Goal: Information Seeking & Learning: Learn about a topic

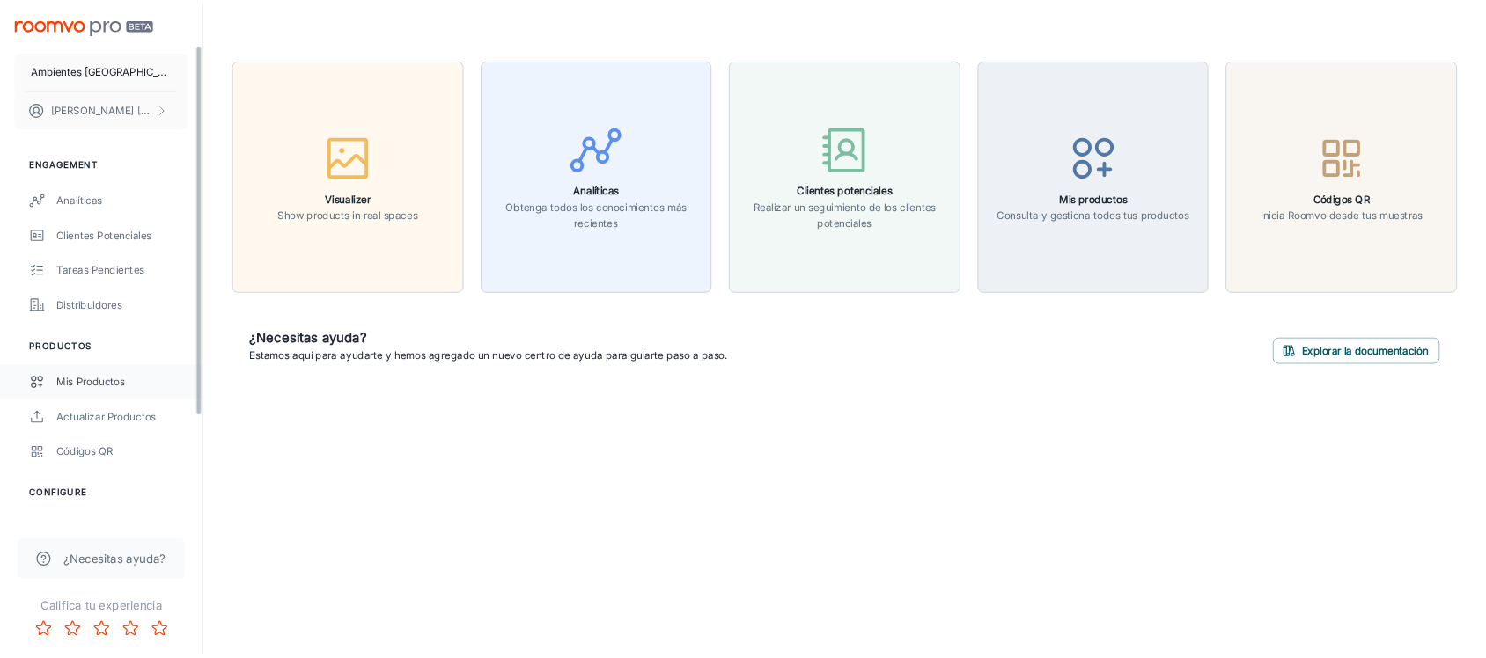
scroll to position [249, 0]
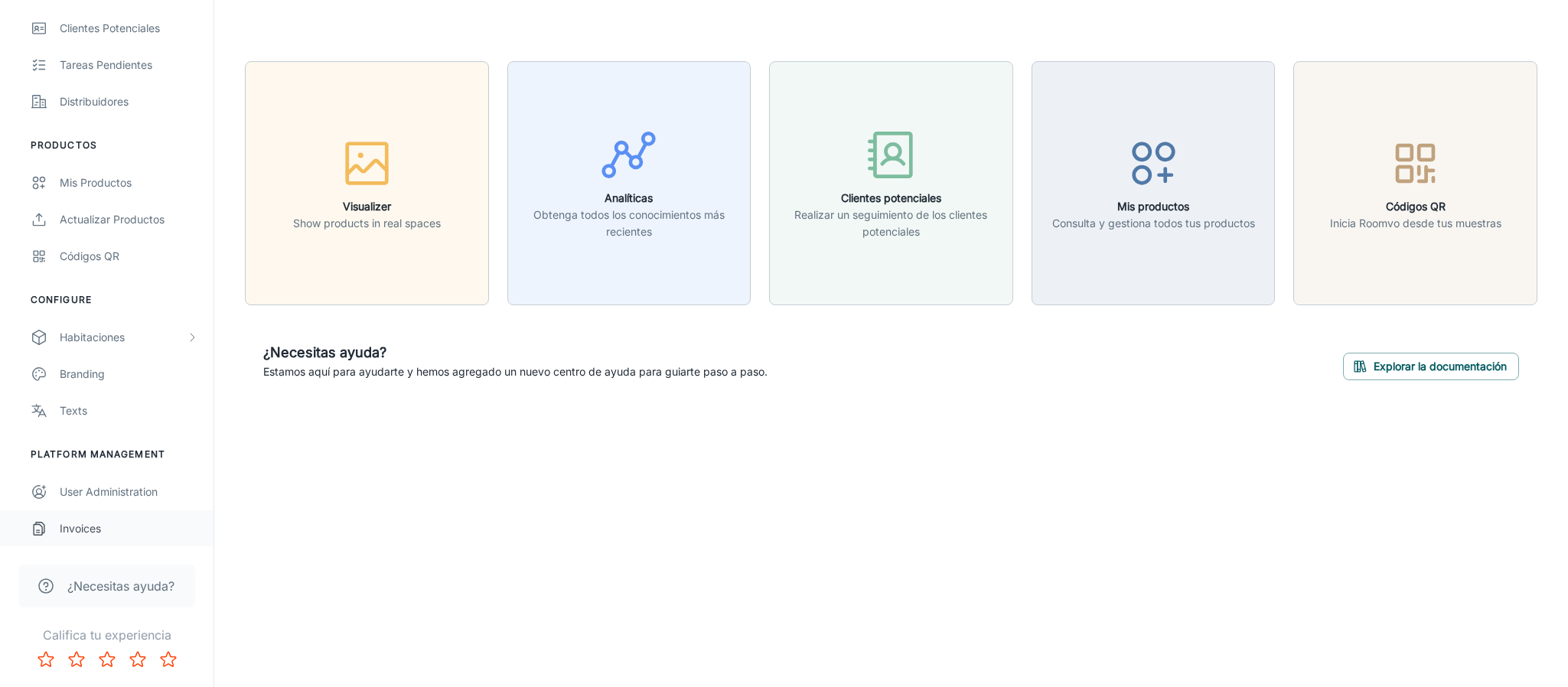
click at [83, 531] on div "Invoices" at bounding box center [129, 529] width 138 height 17
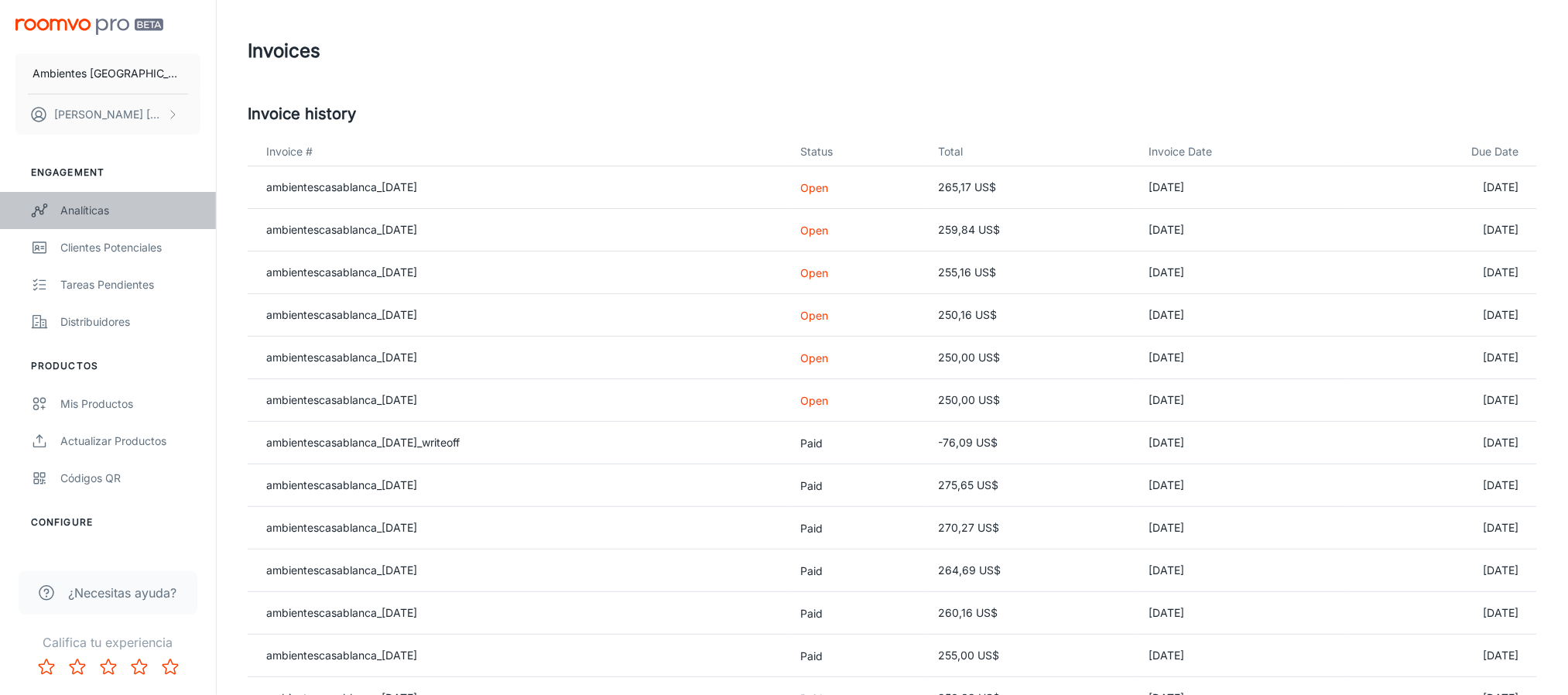
click at [84, 211] on div "Analíticas" at bounding box center [130, 210] width 140 height 17
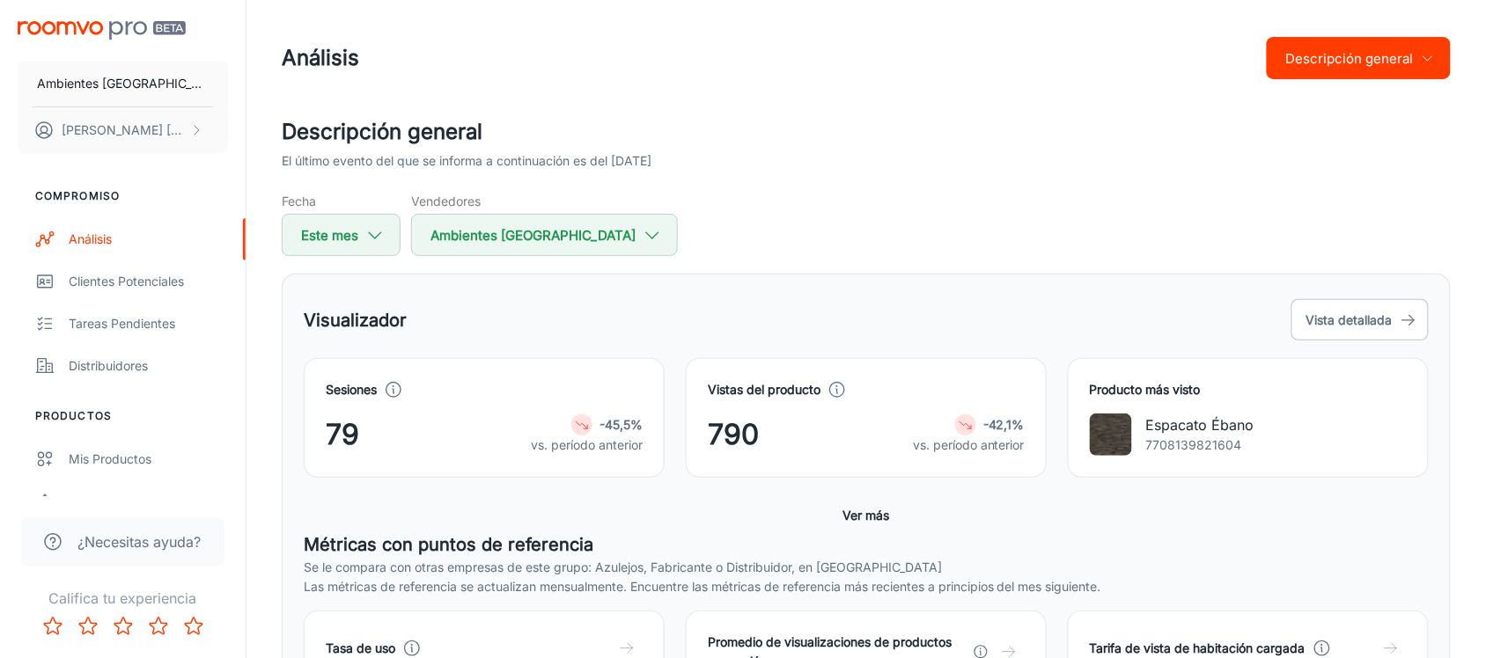
click at [890, 163] on div "El último evento del que se informa a continuación es del [DATE]" at bounding box center [866, 160] width 1169 height 19
click at [1326, 297] on div "Visualizador Vista detallada" at bounding box center [866, 320] width 1125 height 48
click at [1340, 315] on font "Vista detallada" at bounding box center [1349, 319] width 86 height 15
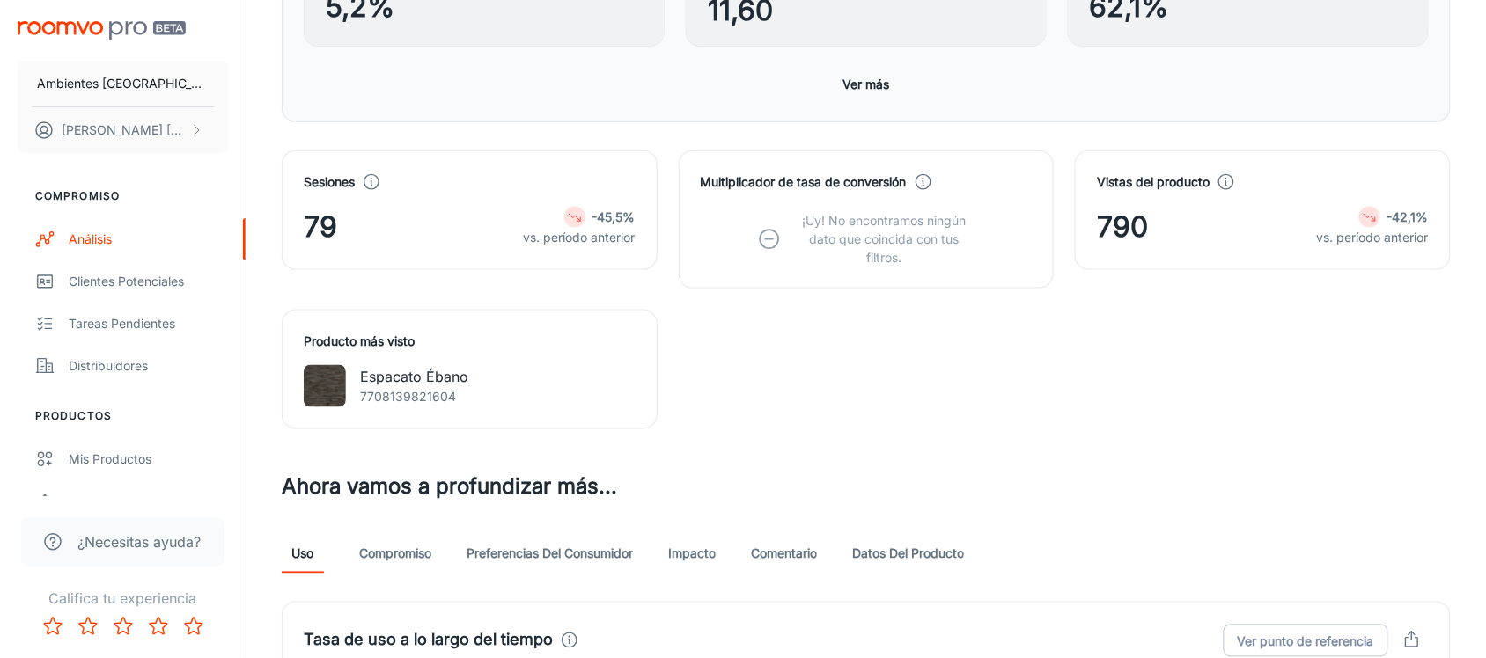
scroll to position [628, 0]
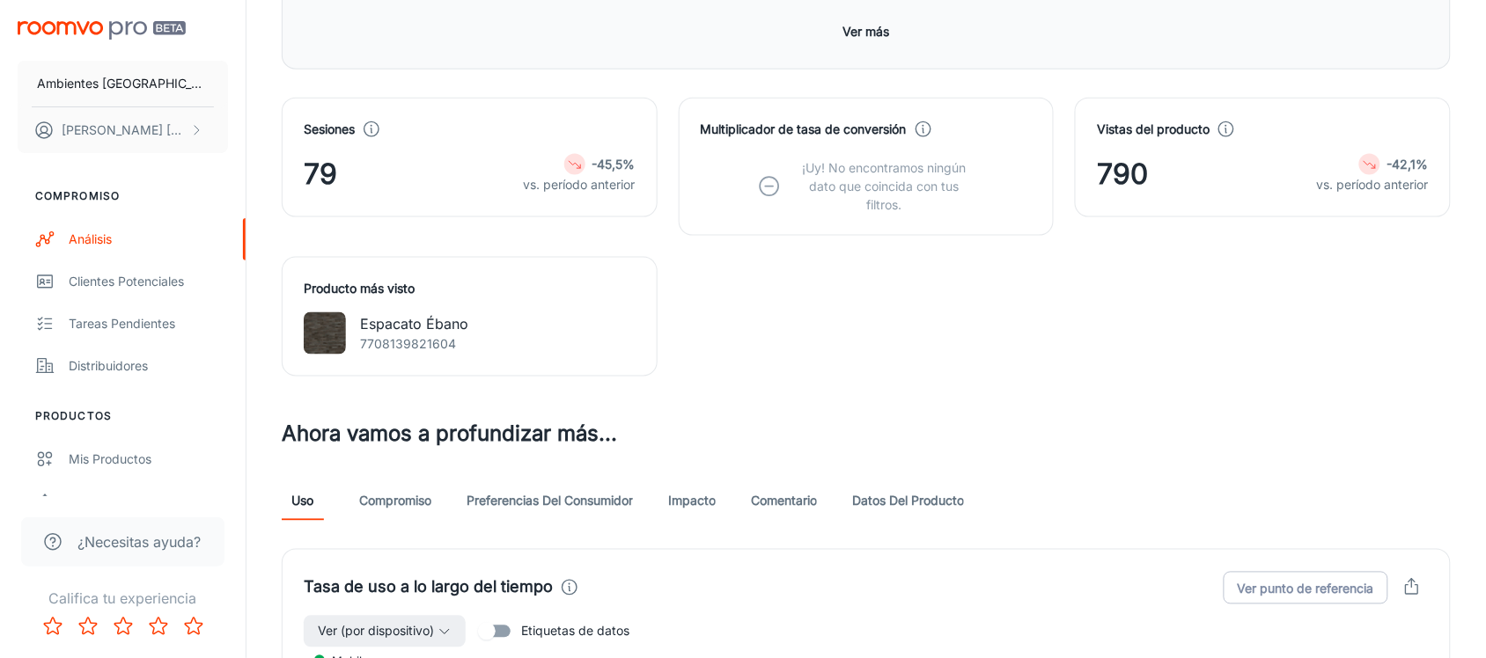
click at [397, 490] on link "Compromiso" at bounding box center [395, 500] width 72 height 42
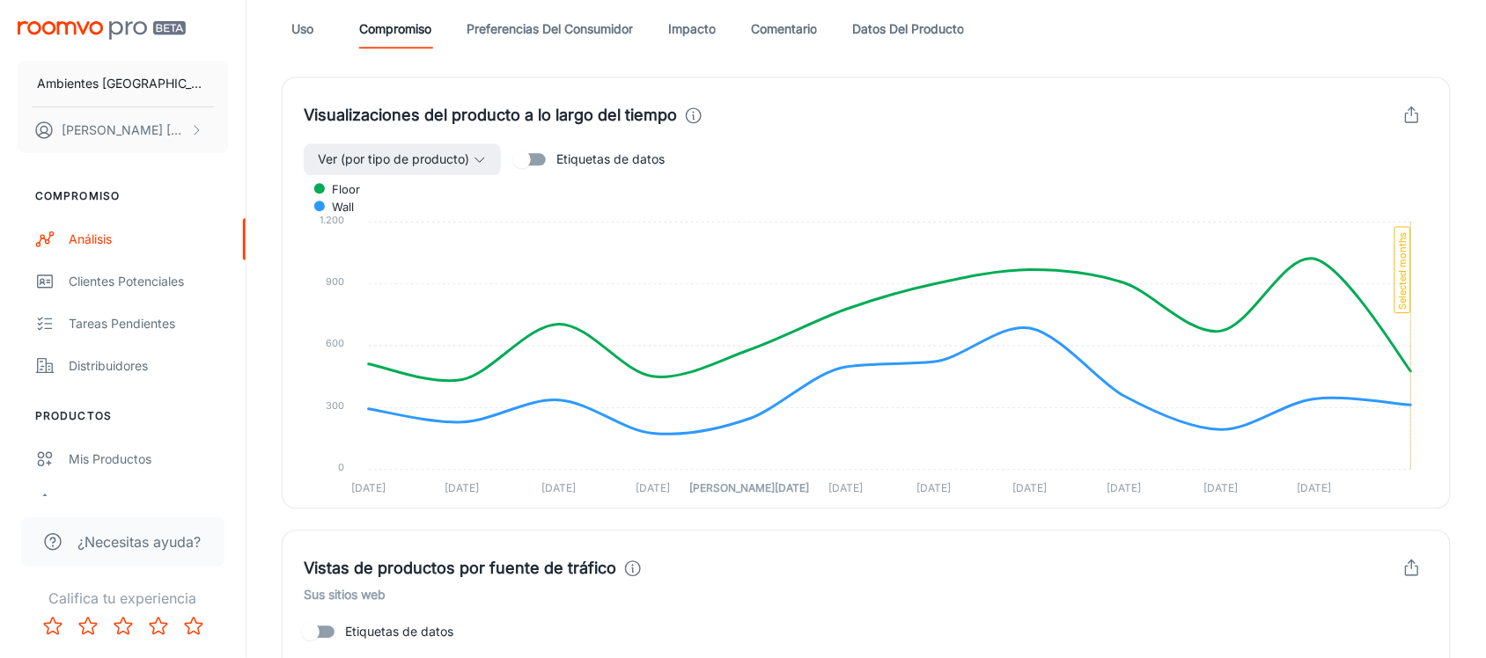
scroll to position [880, 0]
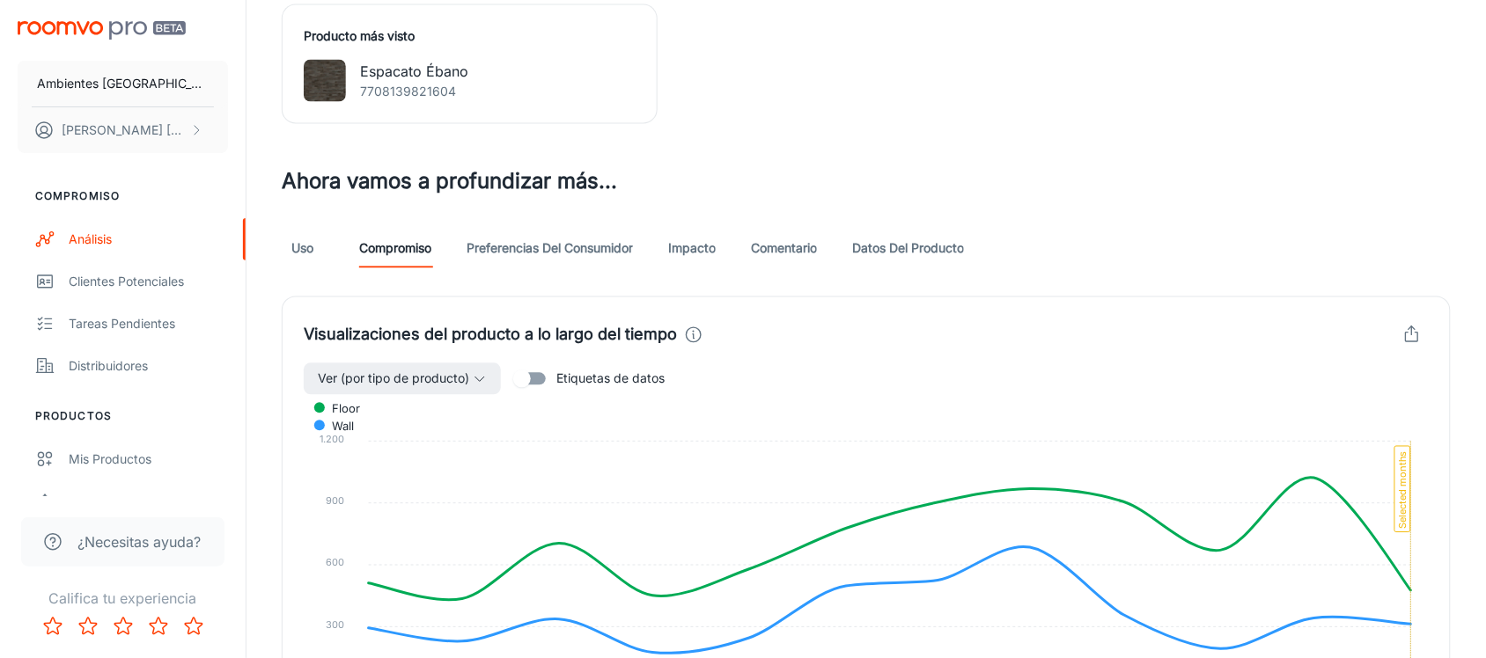
click at [553, 244] on font "Preferencias del consumidor" at bounding box center [549, 247] width 166 height 15
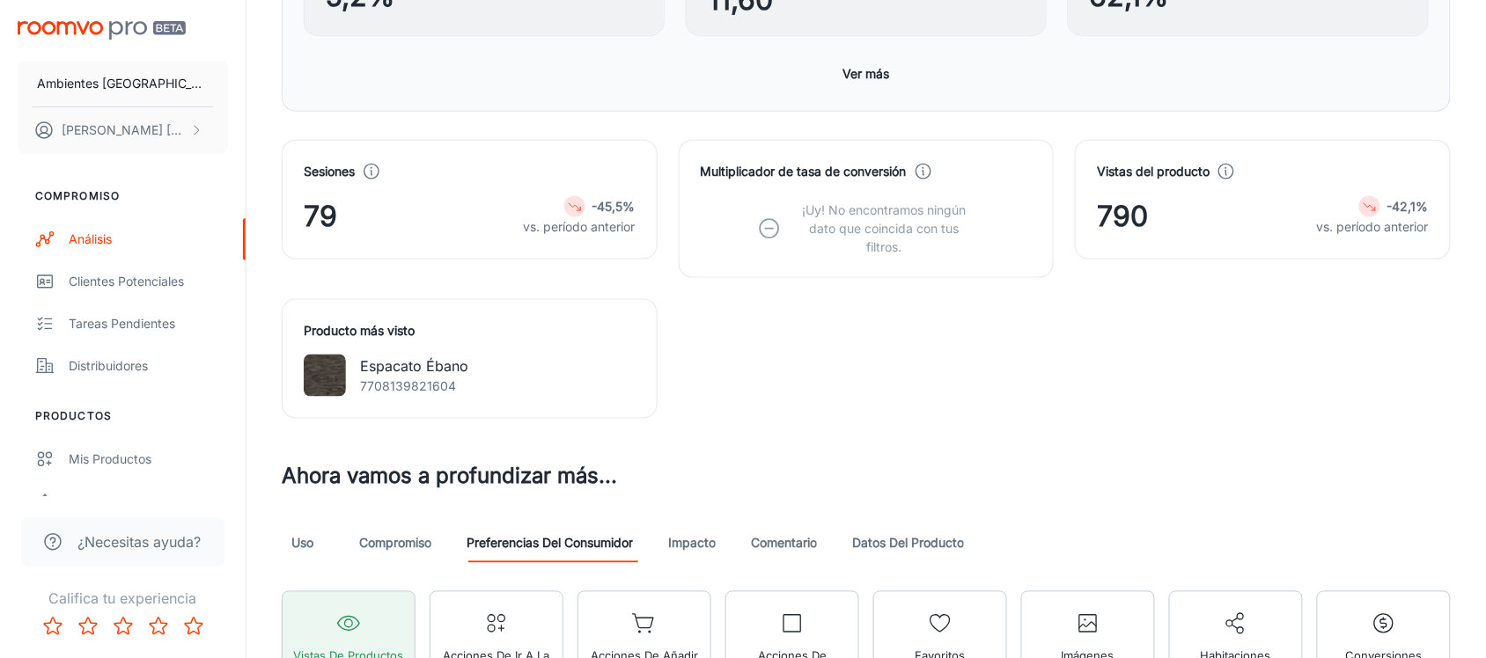
scroll to position [660, 0]
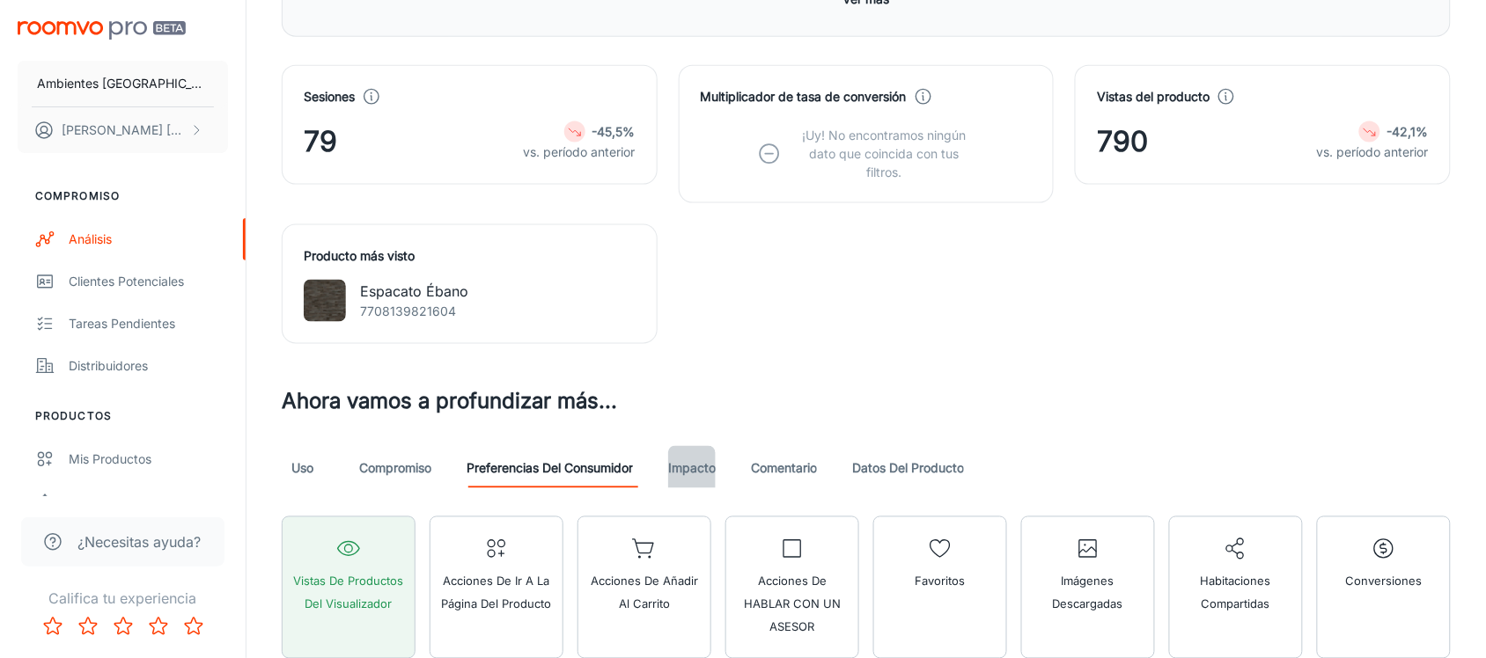
click at [706, 465] on font "Impacto" at bounding box center [692, 467] width 48 height 15
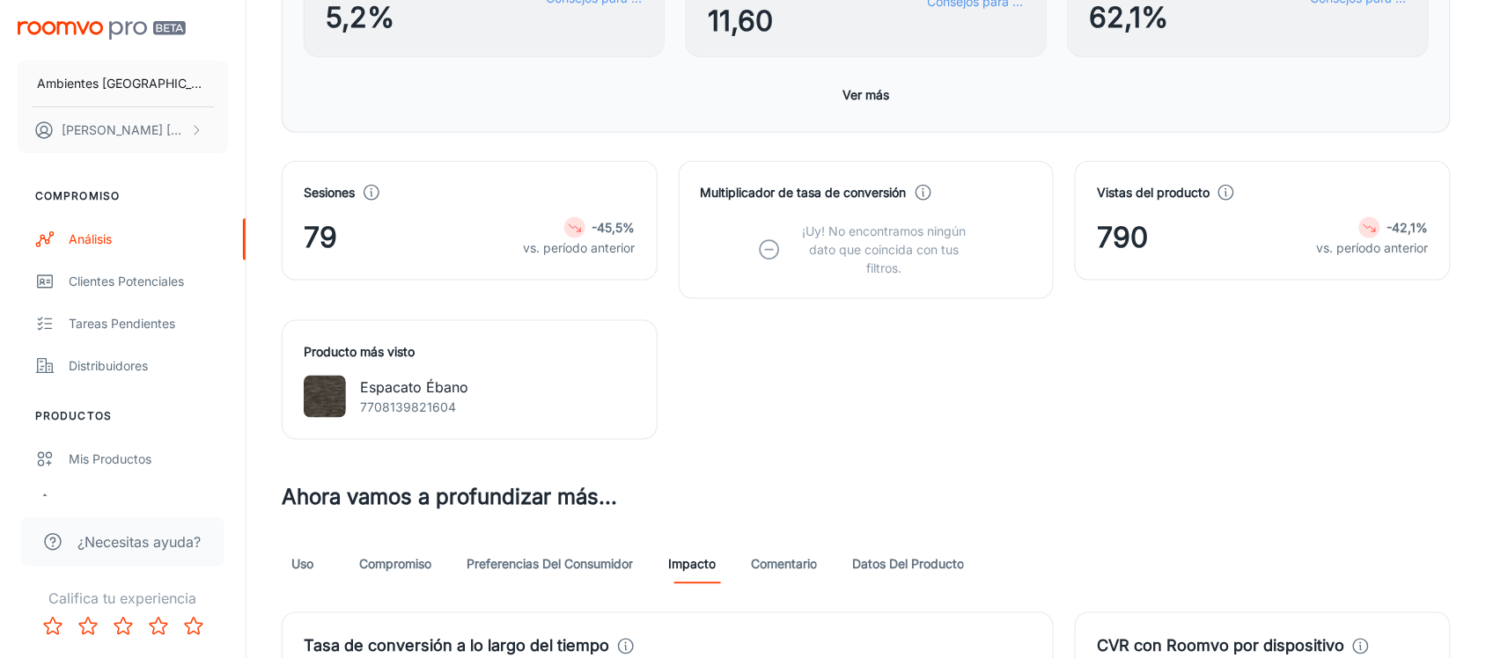
scroll to position [880, 0]
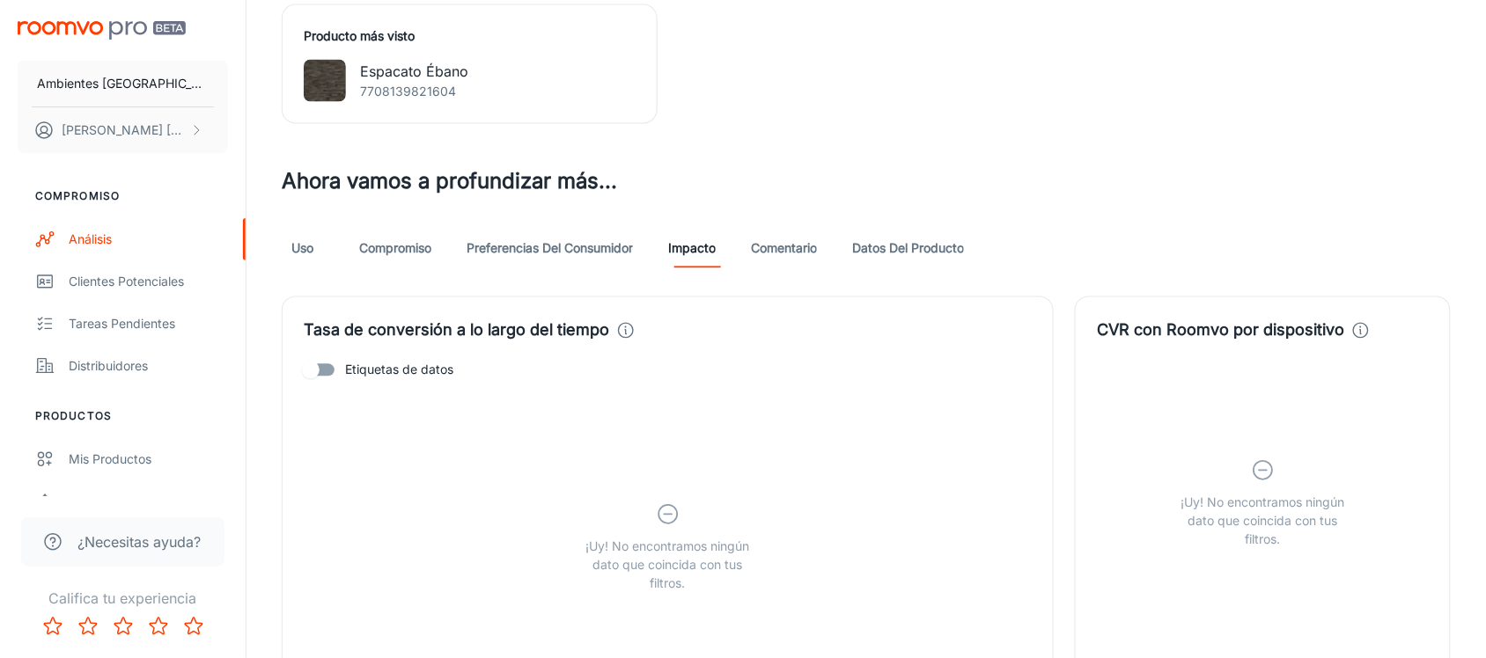
click at [308, 253] on font "Uso" at bounding box center [303, 247] width 22 height 15
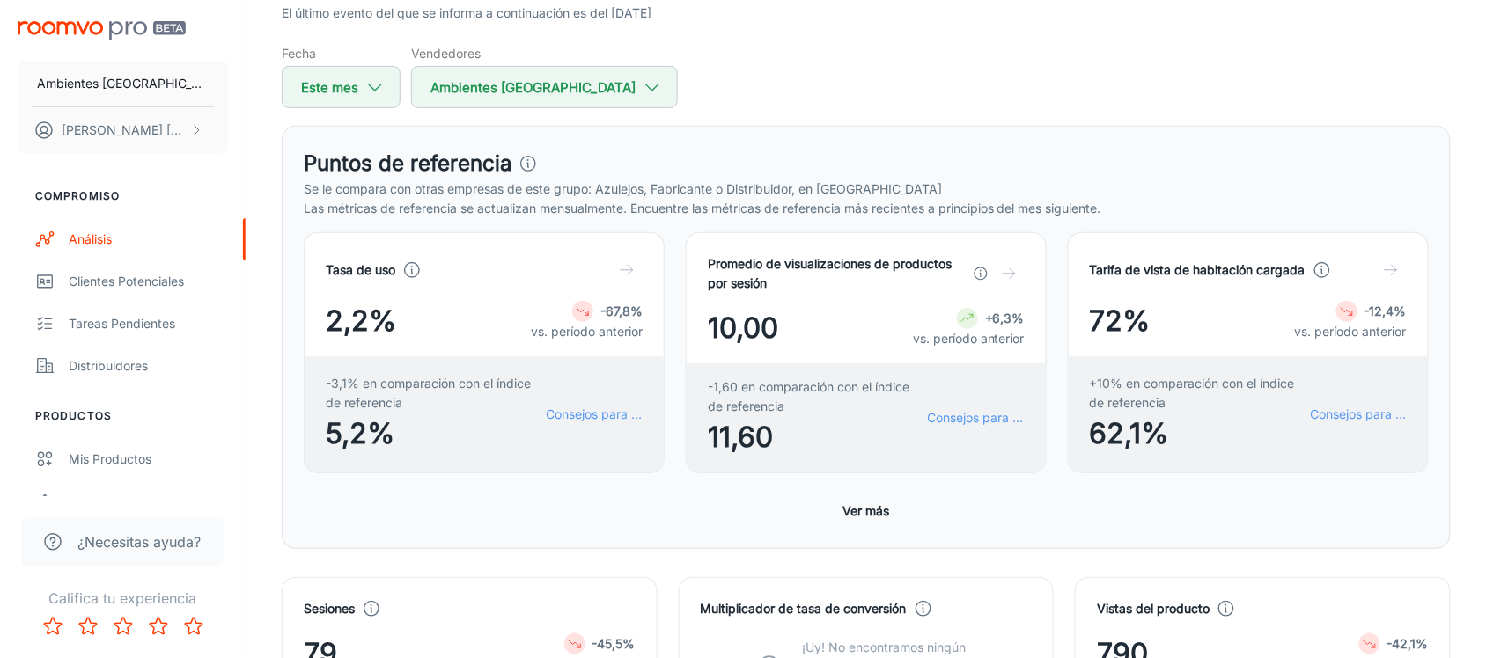
scroll to position [220, 0]
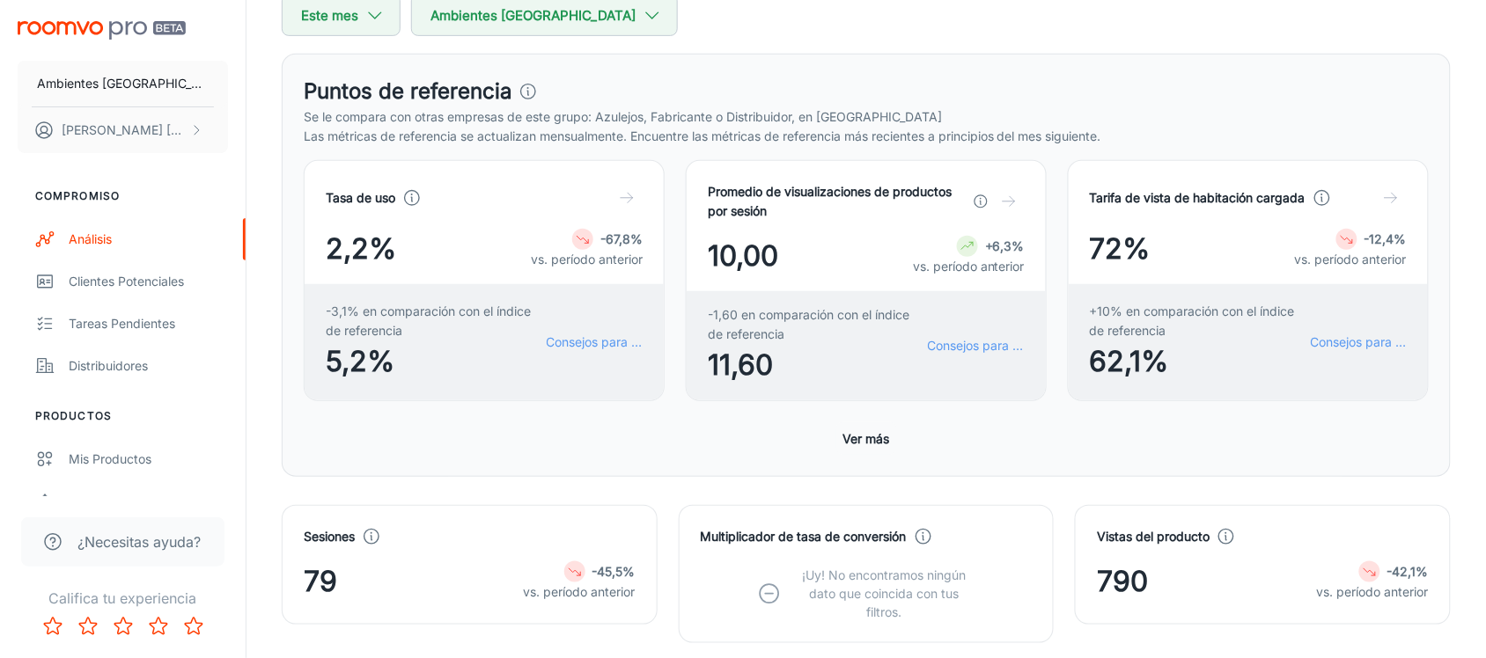
click at [854, 437] on font "Ver más" at bounding box center [866, 438] width 47 height 15
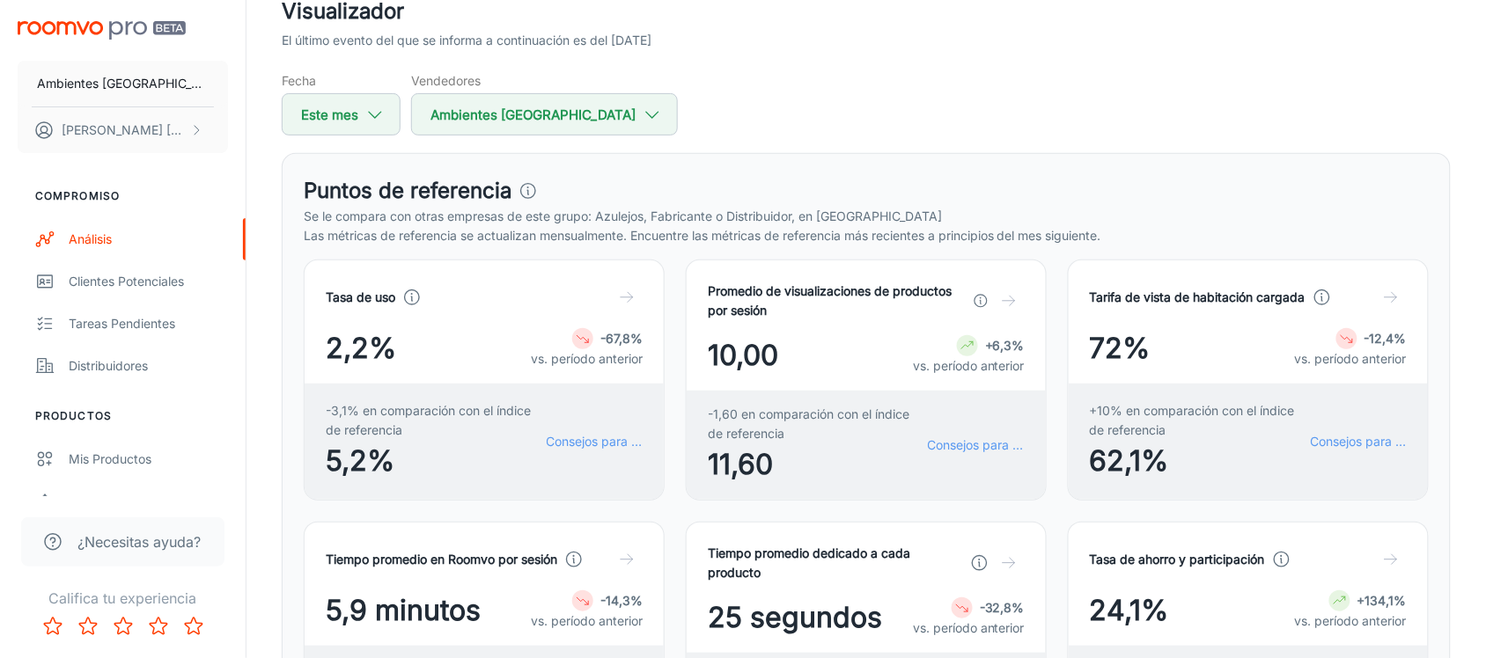
scroll to position [0, 0]
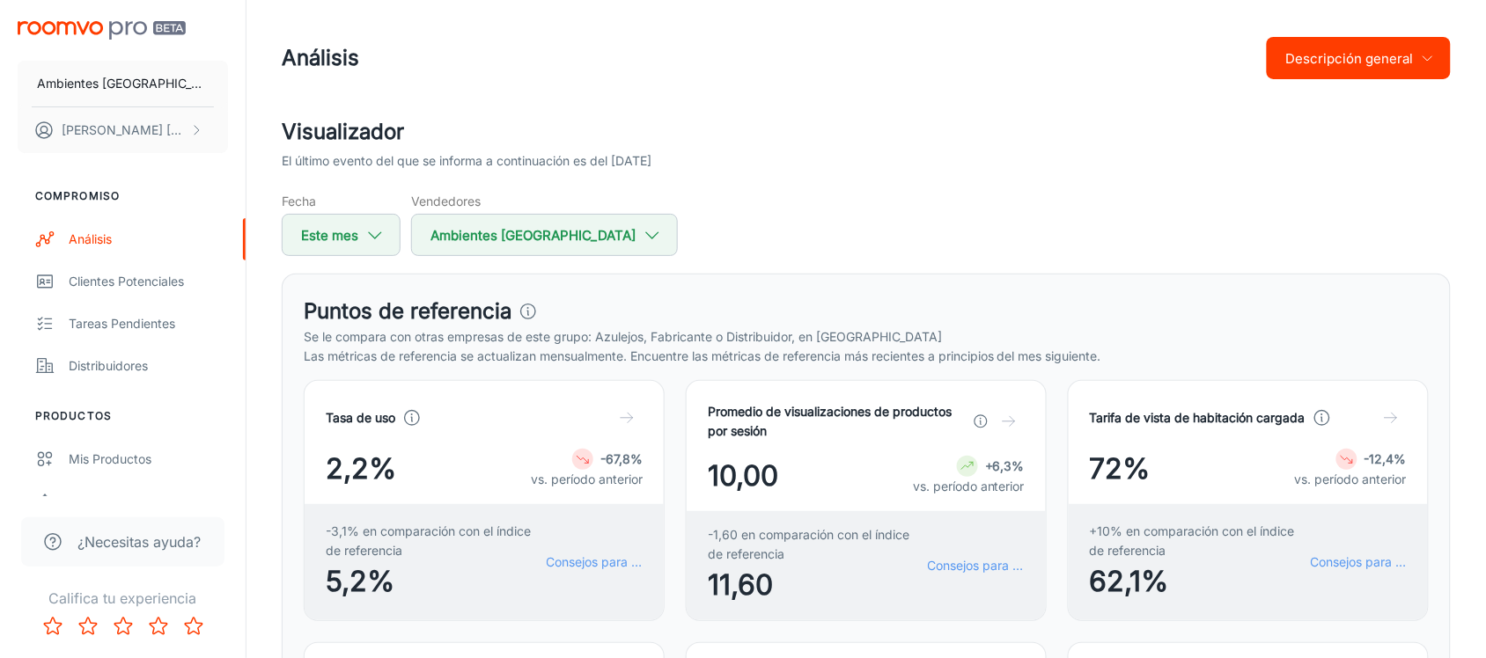
click at [1367, 68] on font "Descripción general" at bounding box center [1350, 59] width 128 height 24
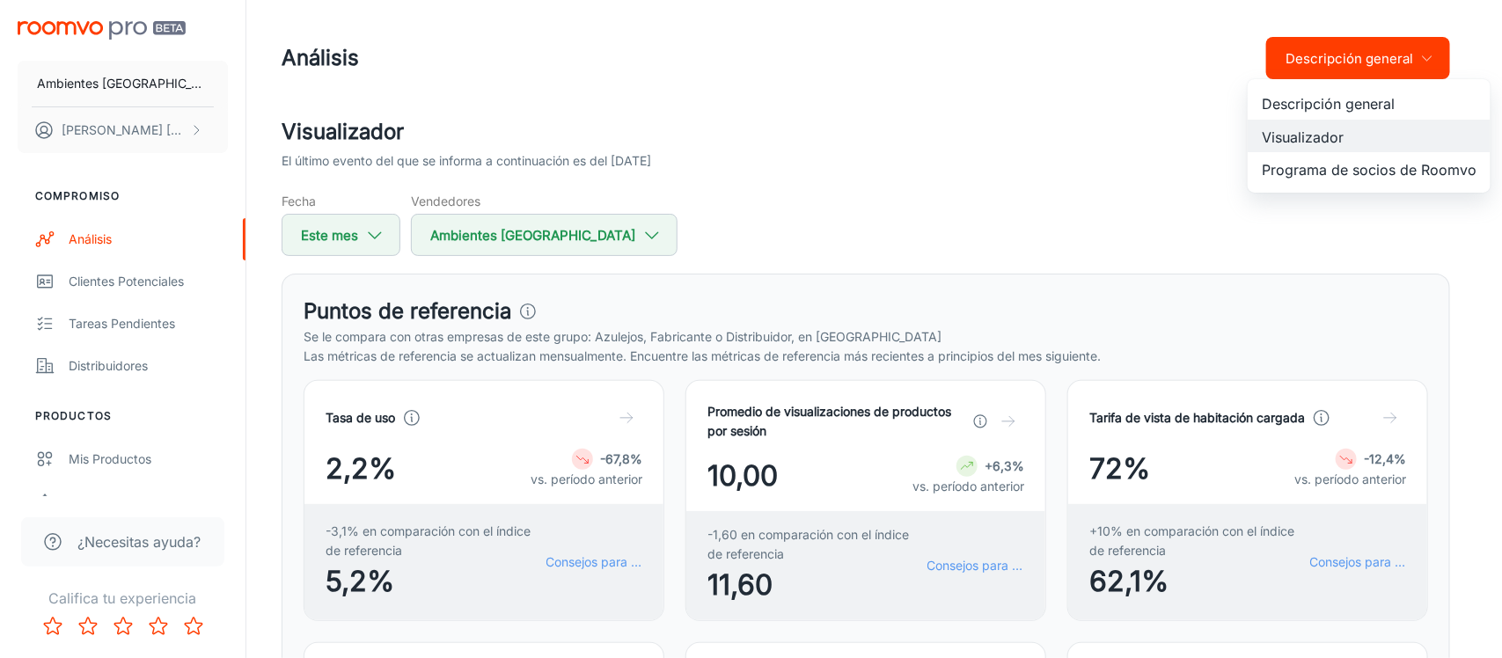
click at [1291, 165] on font "Programa de socios de Roomvo" at bounding box center [1369, 170] width 215 height 18
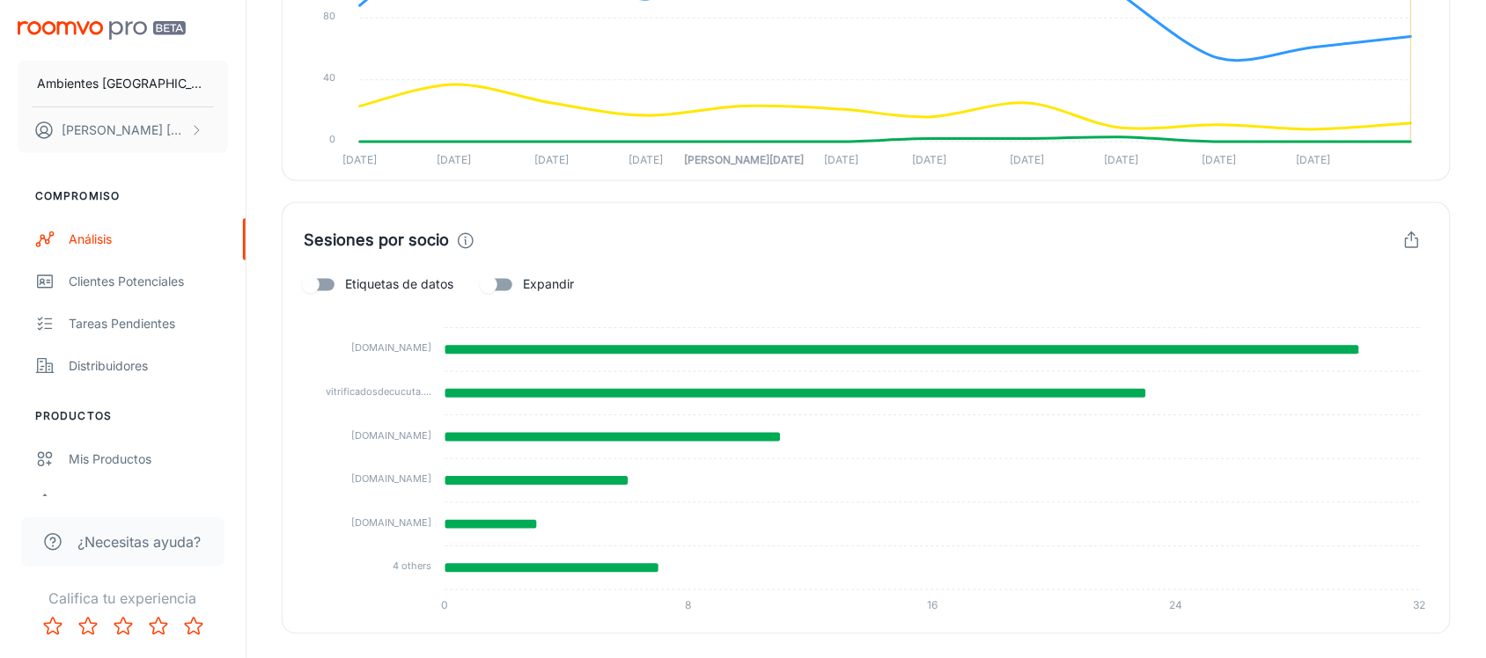
scroll to position [863, 0]
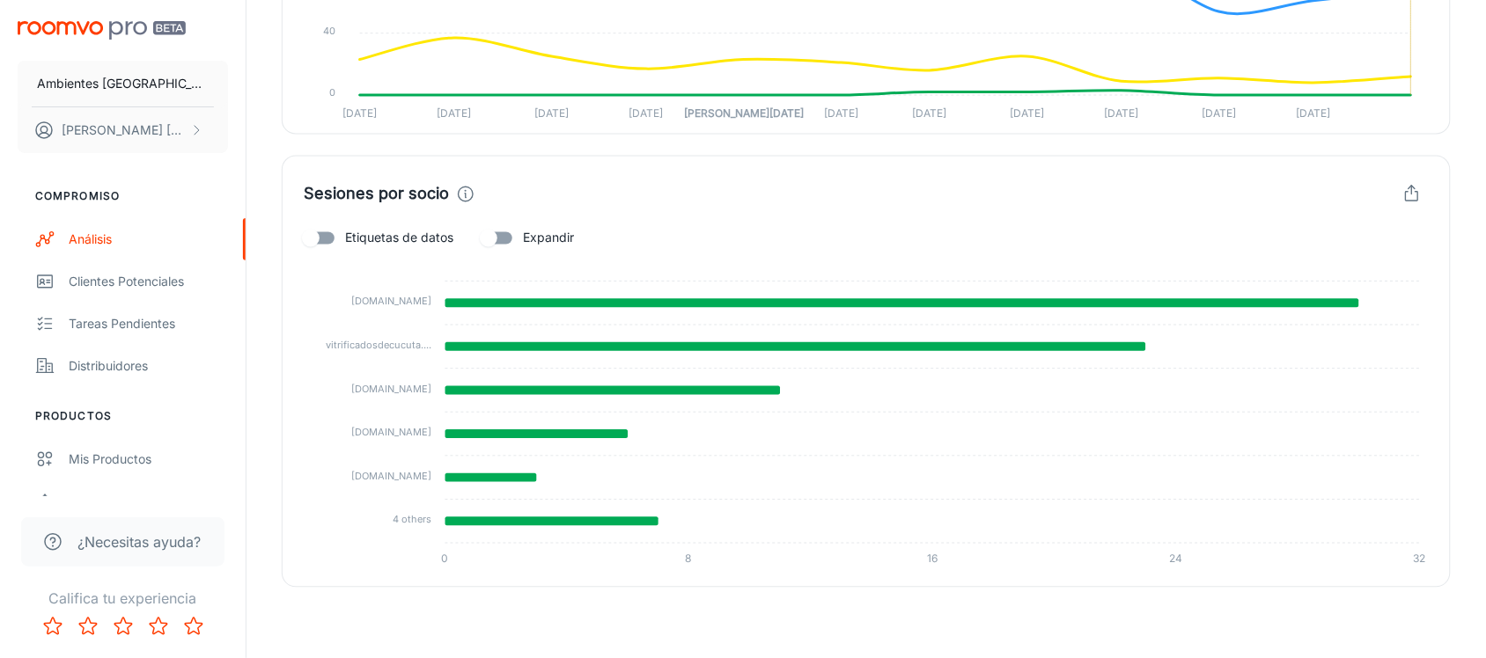
click at [344, 238] on input "Etiquetas de datos" at bounding box center [311, 238] width 100 height 33
checkbox input "true"
click at [503, 227] on input "Expandir" at bounding box center [488, 238] width 100 height 33
checkbox input "true"
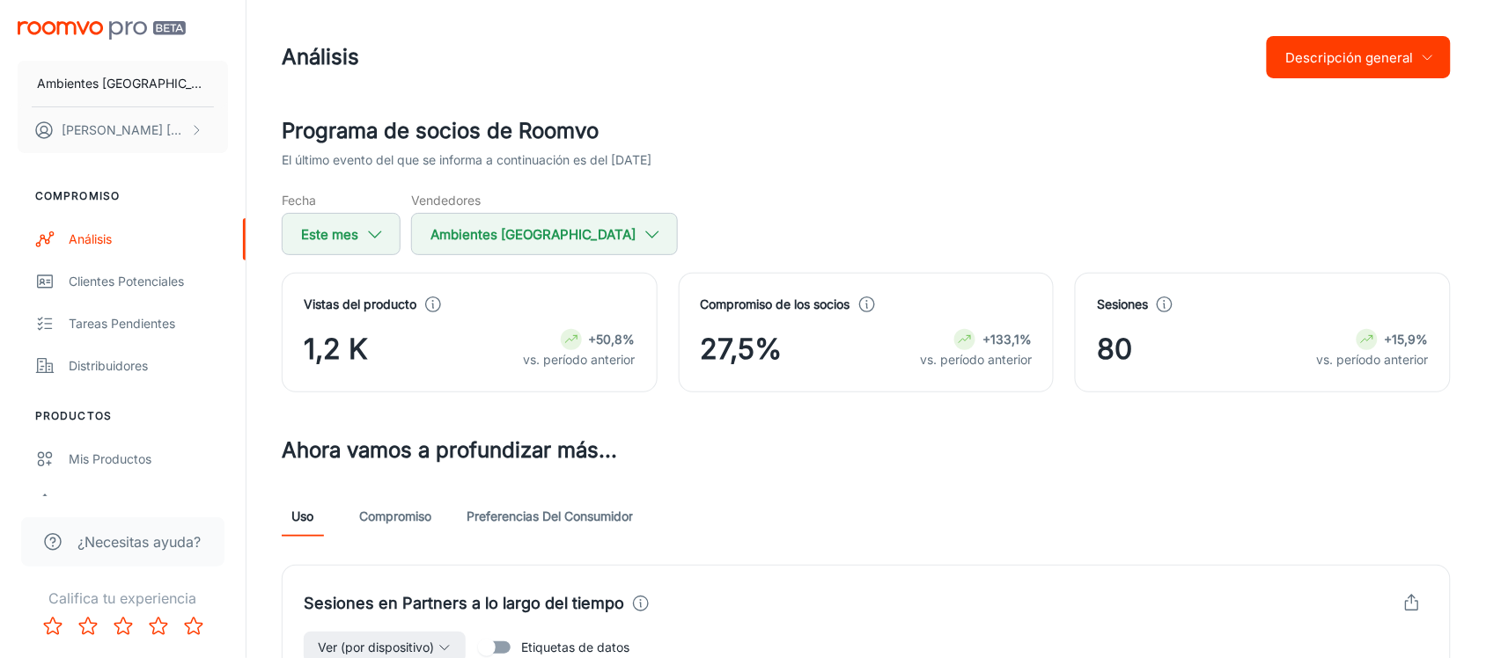
scroll to position [0, 0]
click at [386, 515] on font "Compromiso" at bounding box center [395, 517] width 72 height 15
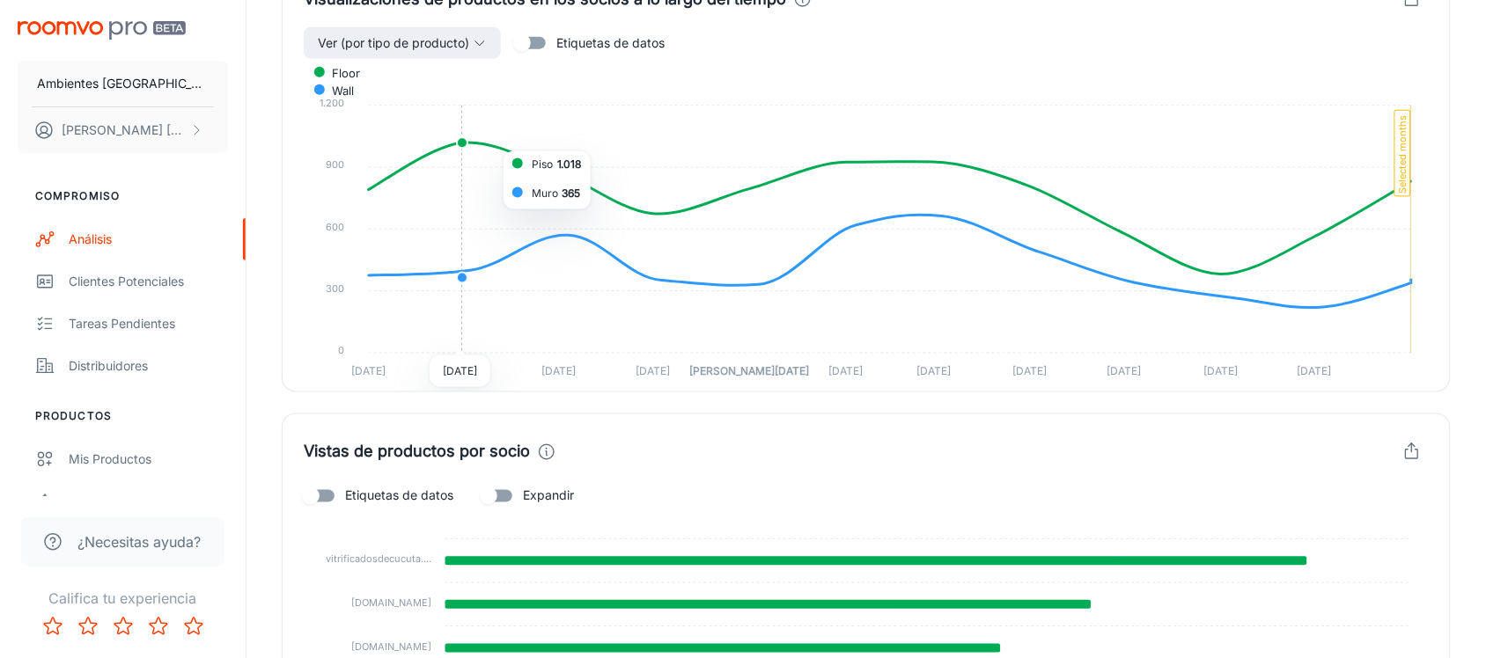
scroll to position [660, 0]
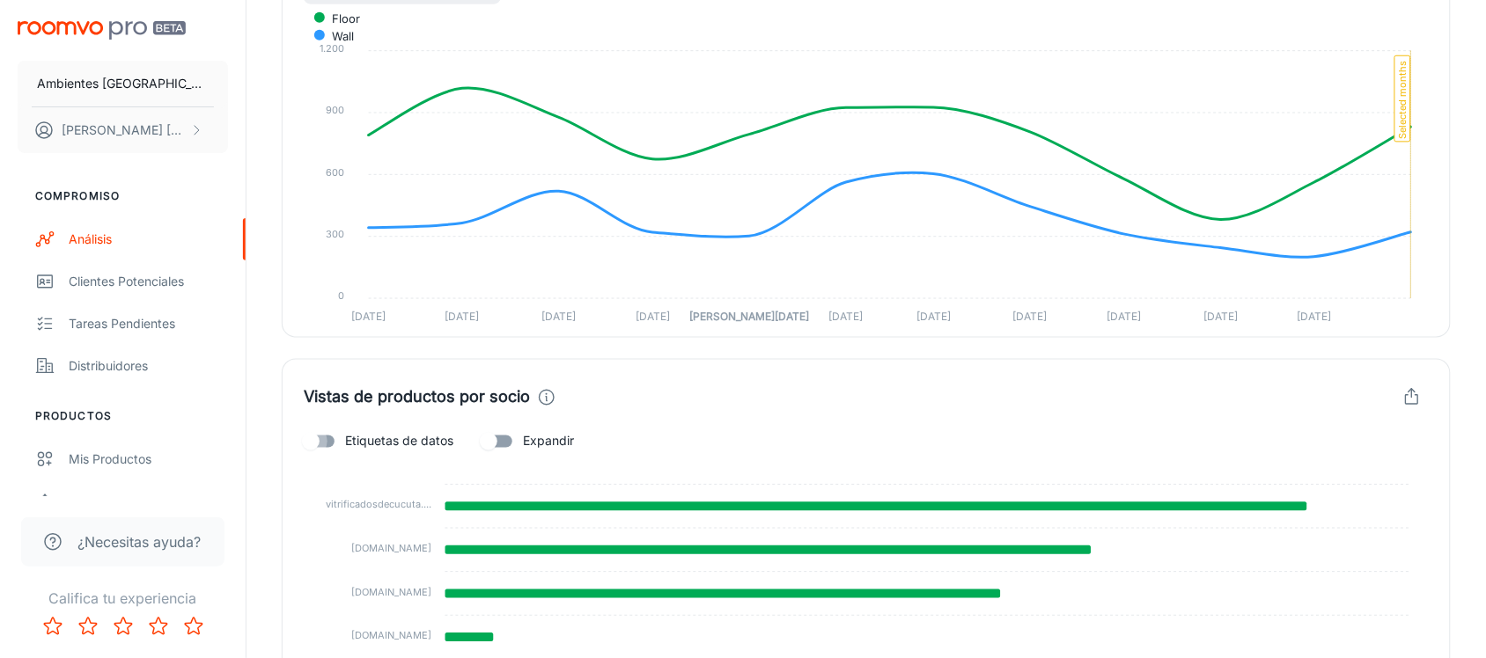
click at [339, 437] on input "Etiquetas de datos" at bounding box center [311, 441] width 100 height 33
checkbox input "true"
click at [482, 434] on input "Expandir" at bounding box center [488, 441] width 100 height 33
checkbox input "true"
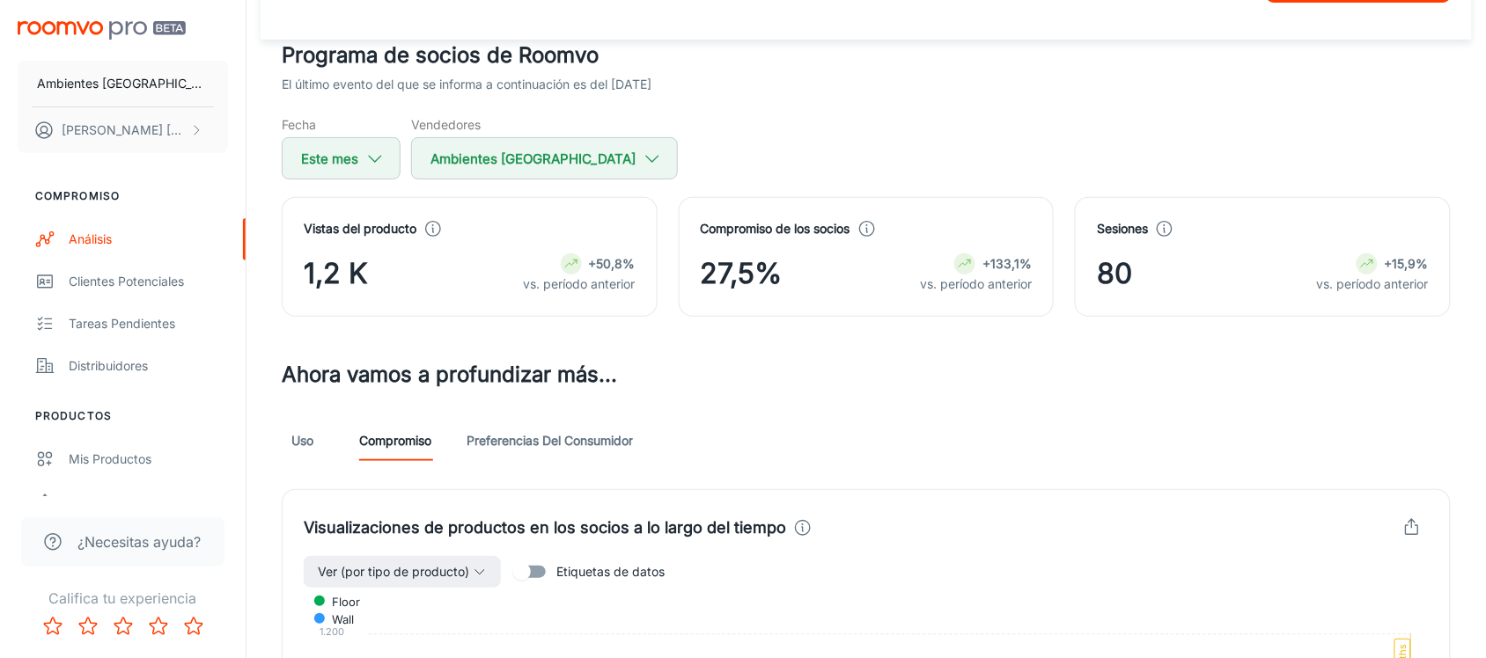
scroll to position [0, 0]
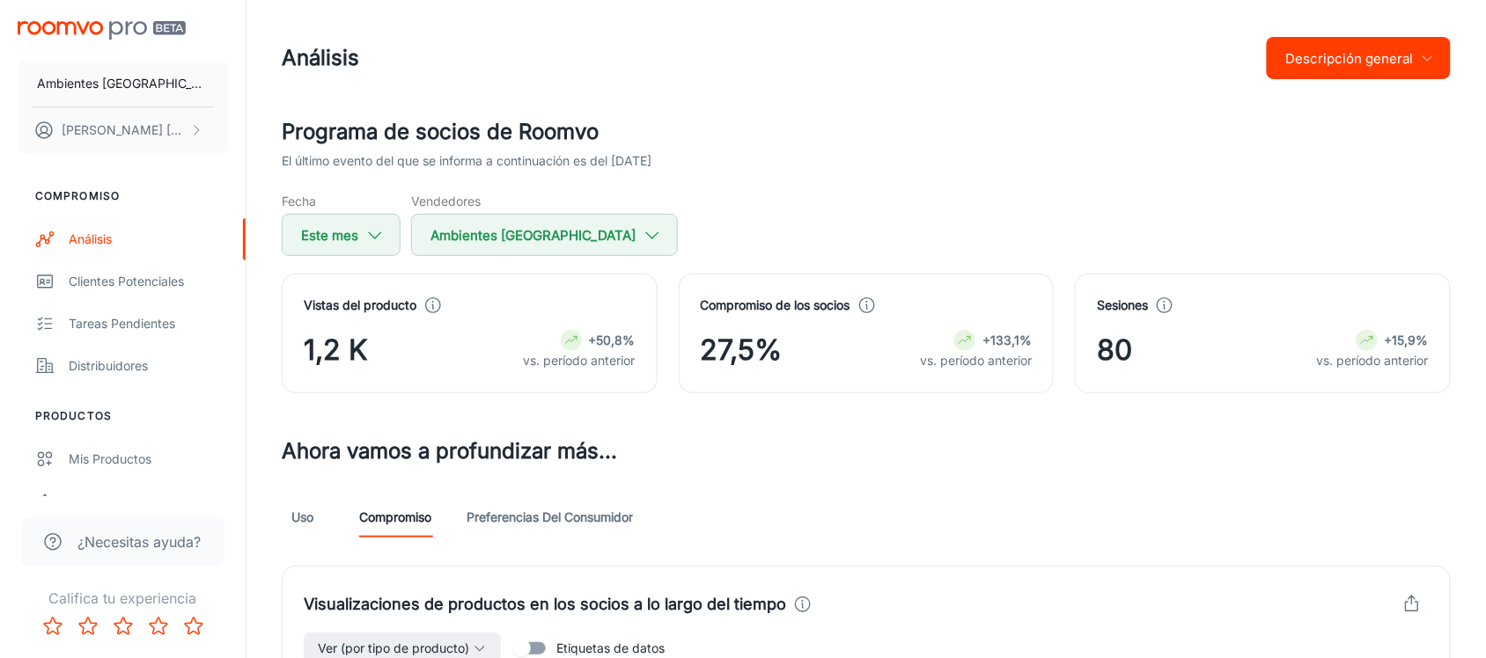
click at [540, 525] on font "Preferencias del consumidor" at bounding box center [549, 517] width 166 height 15
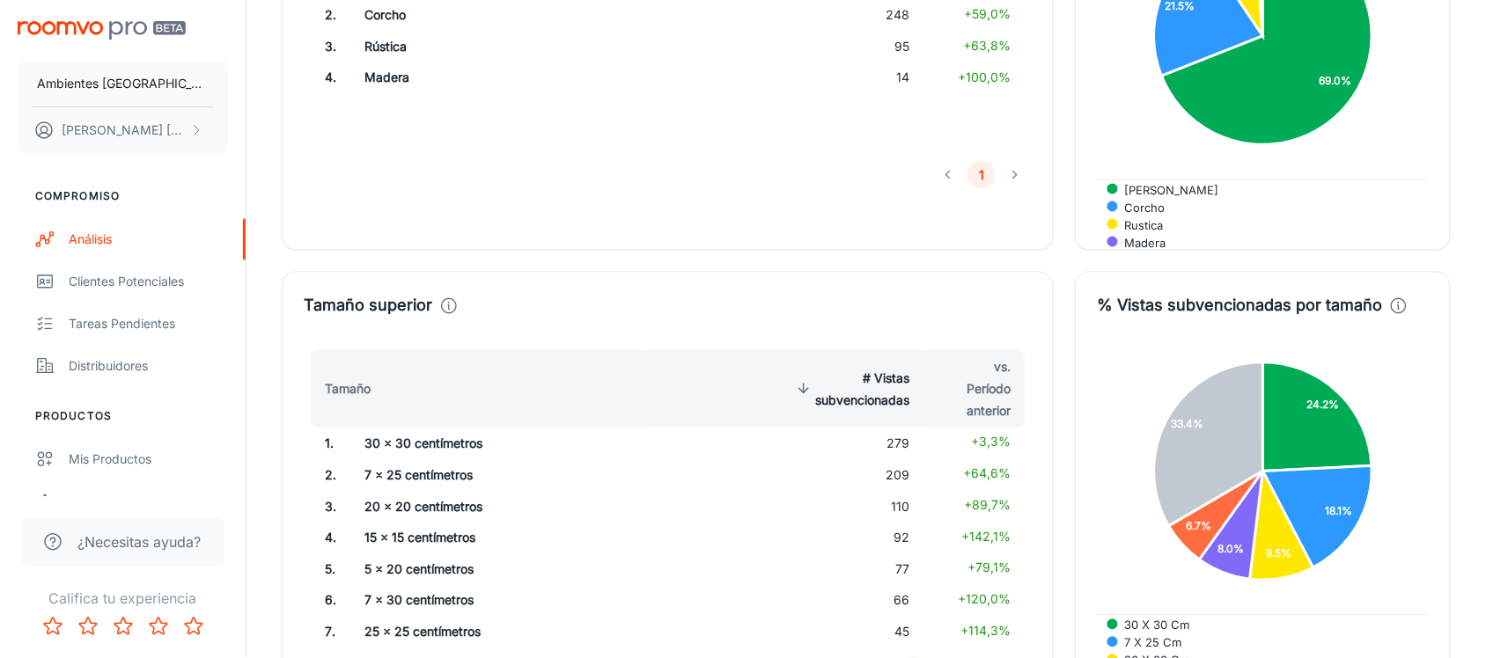
scroll to position [2843, 0]
